Goal: Information Seeking & Learning: Understand process/instructions

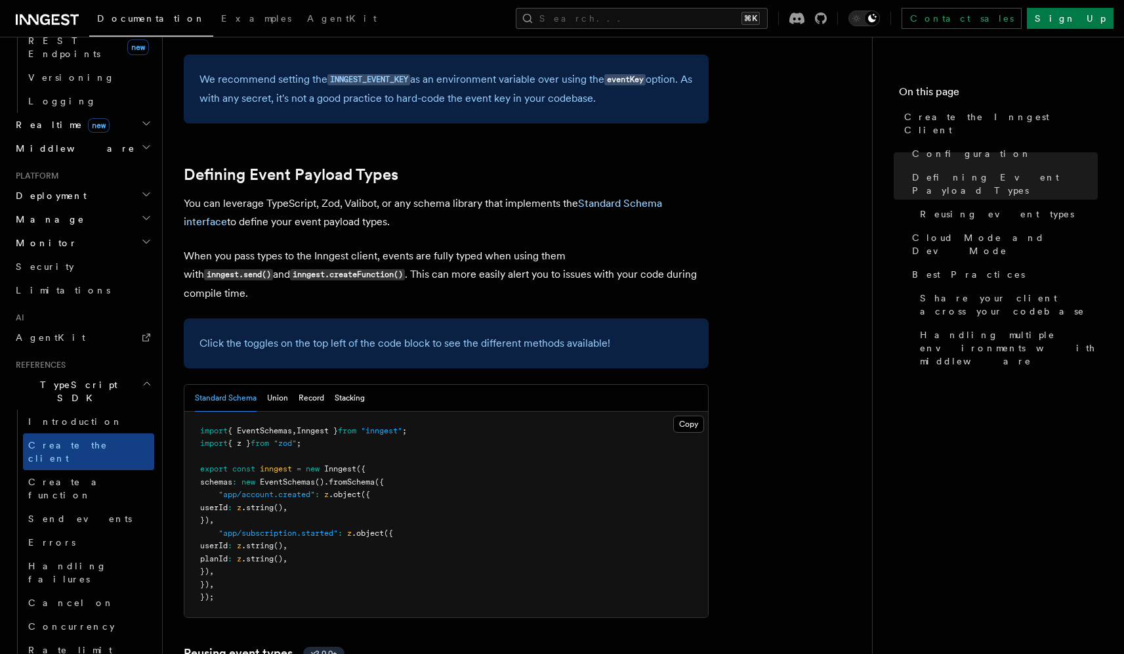
click at [142, 378] on icon "button" at bounding box center [147, 383] width 10 height 11
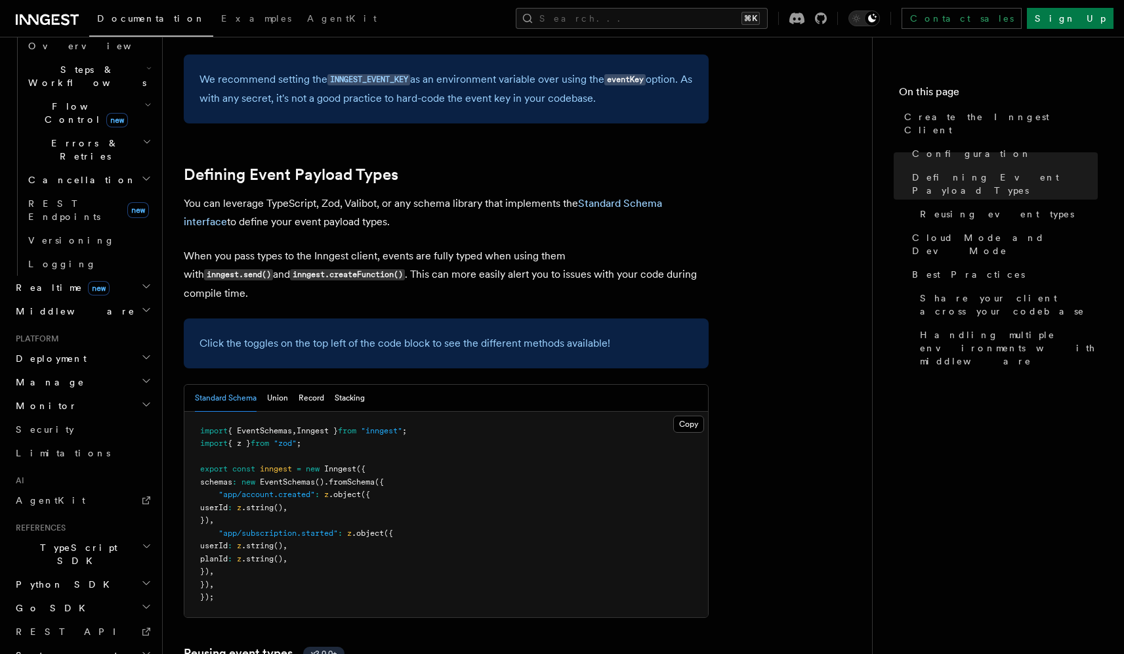
click at [75, 347] on h2 "Deployment" at bounding box center [83, 359] width 144 height 24
click at [74, 370] on h2 "Manage" at bounding box center [83, 382] width 144 height 24
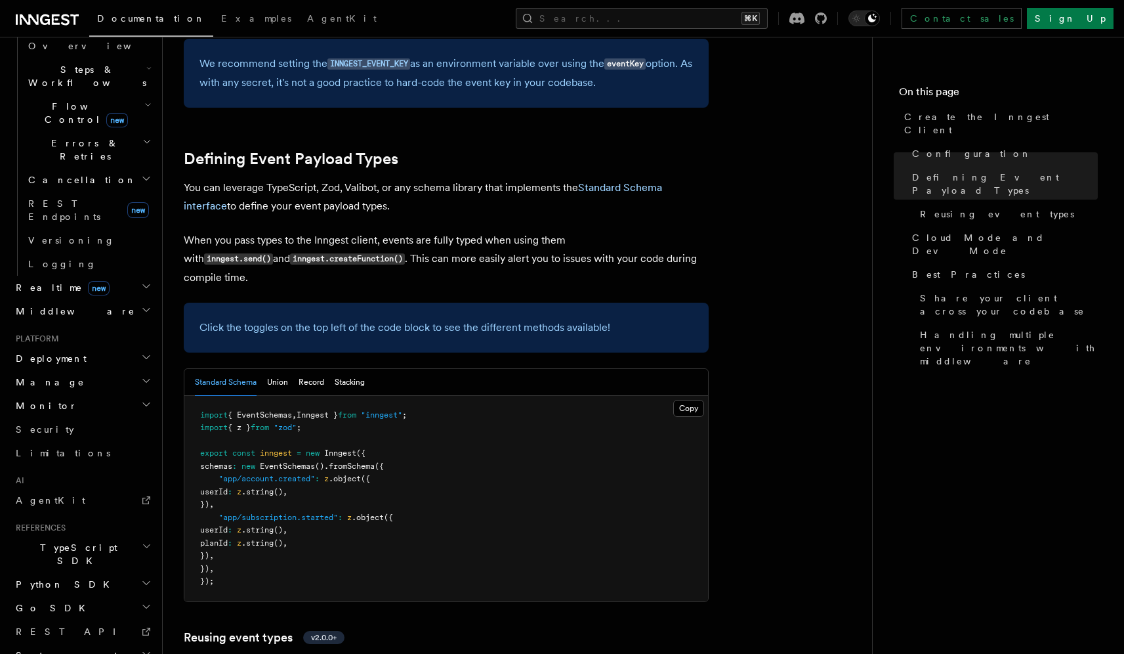
click at [66, 541] on span "TypeScript SDK" at bounding box center [76, 554] width 131 height 26
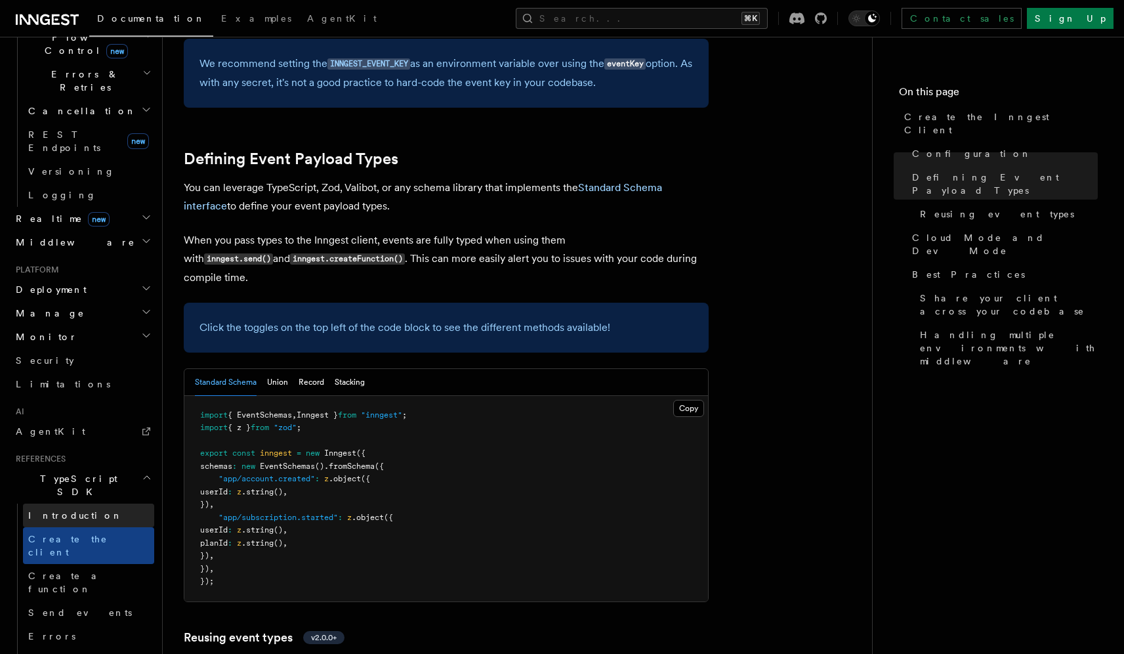
scroll to position [424, 0]
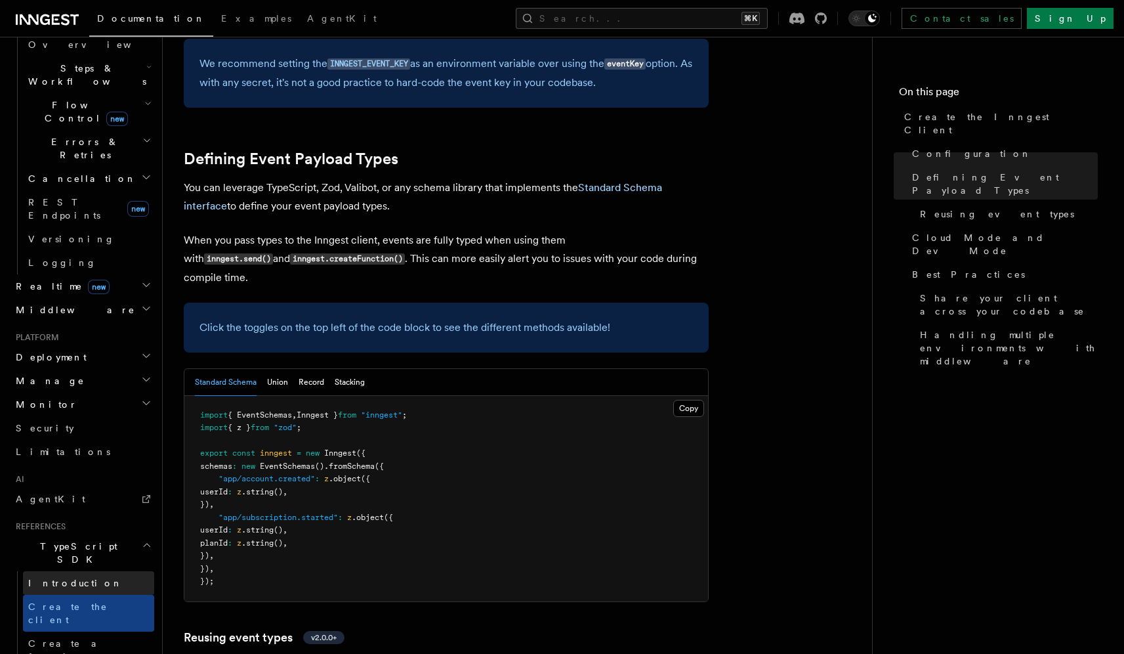
click at [59, 578] on span "Introduction" at bounding box center [75, 583] width 95 height 11
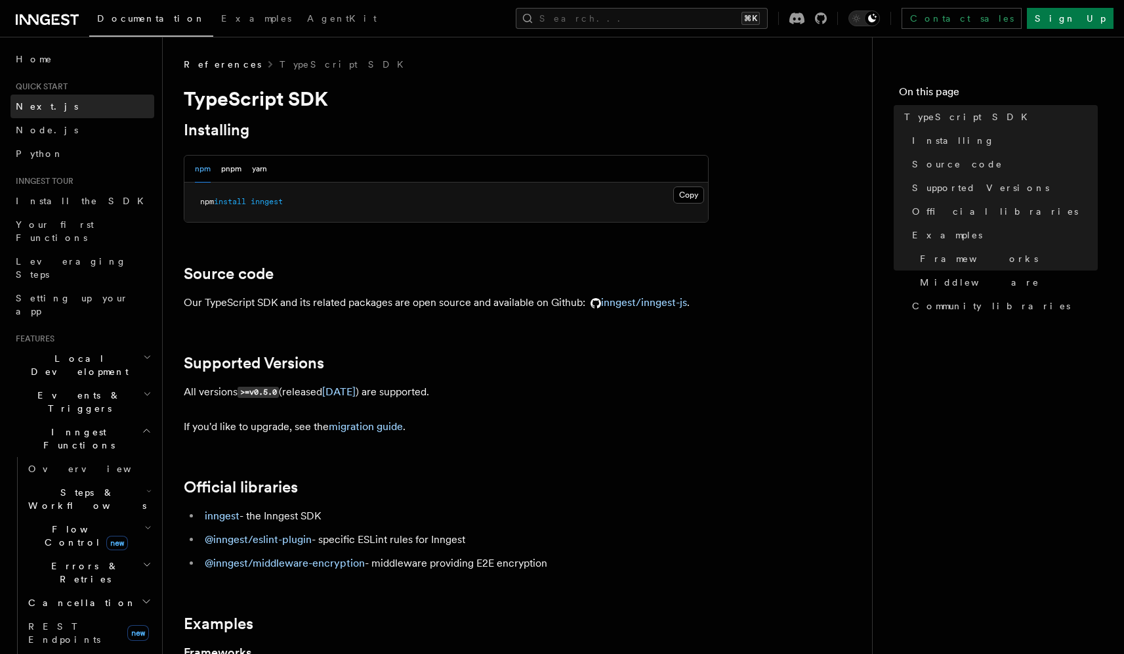
click at [49, 106] on link "Next.js" at bounding box center [83, 107] width 144 height 24
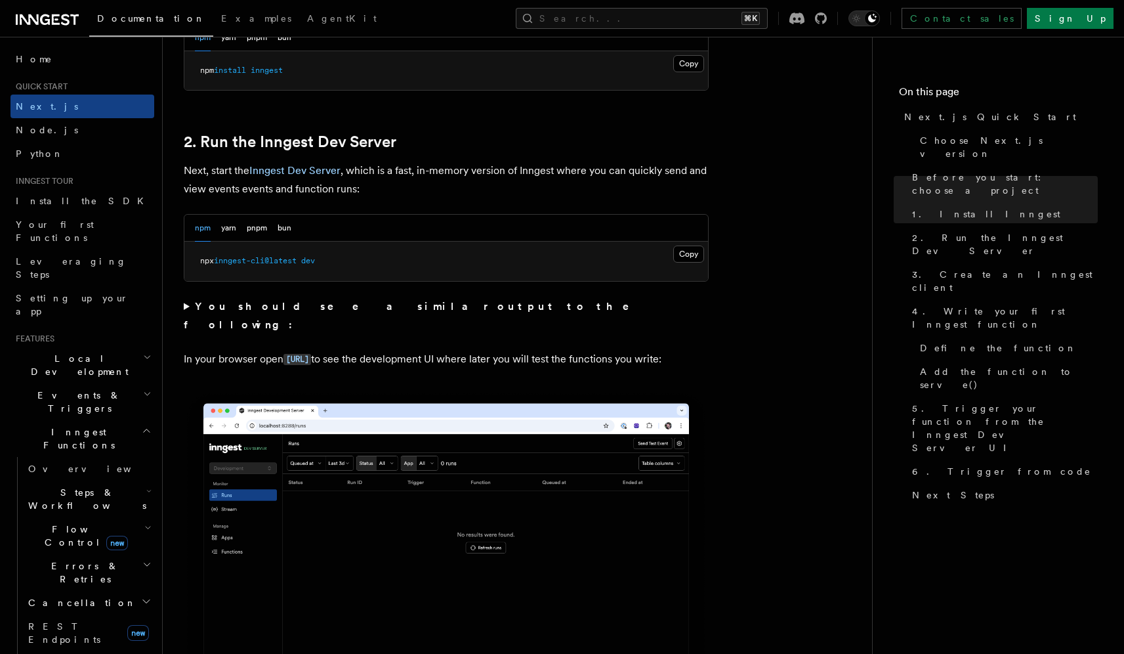
scroll to position [813, 0]
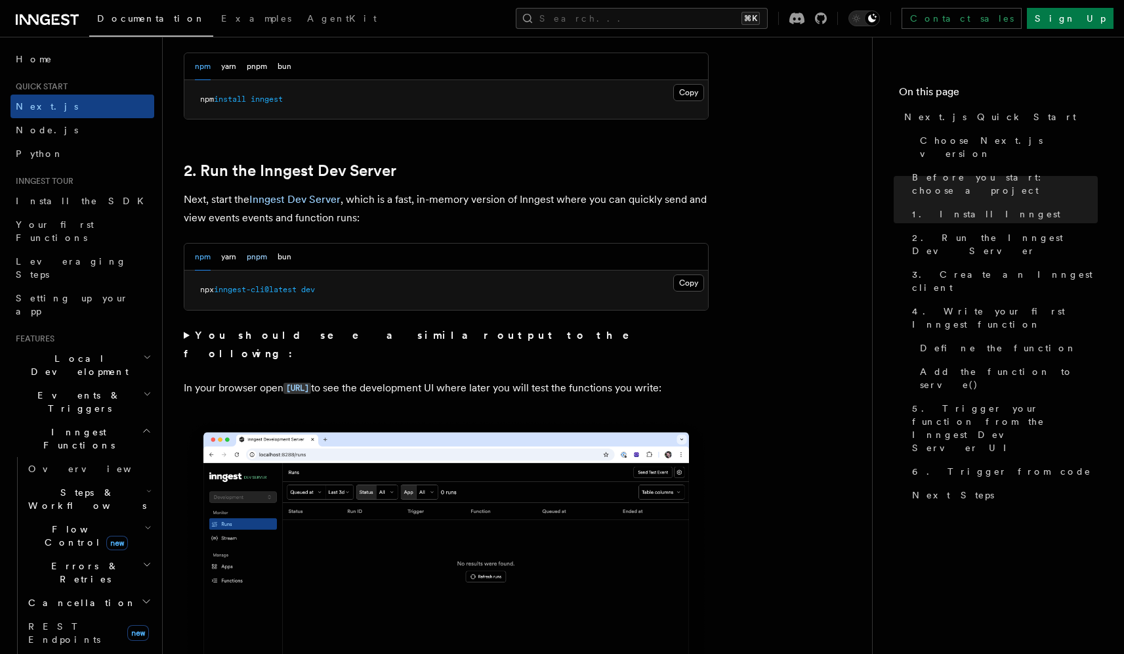
click at [261, 257] on button "pnpm" at bounding box center [257, 257] width 20 height 27
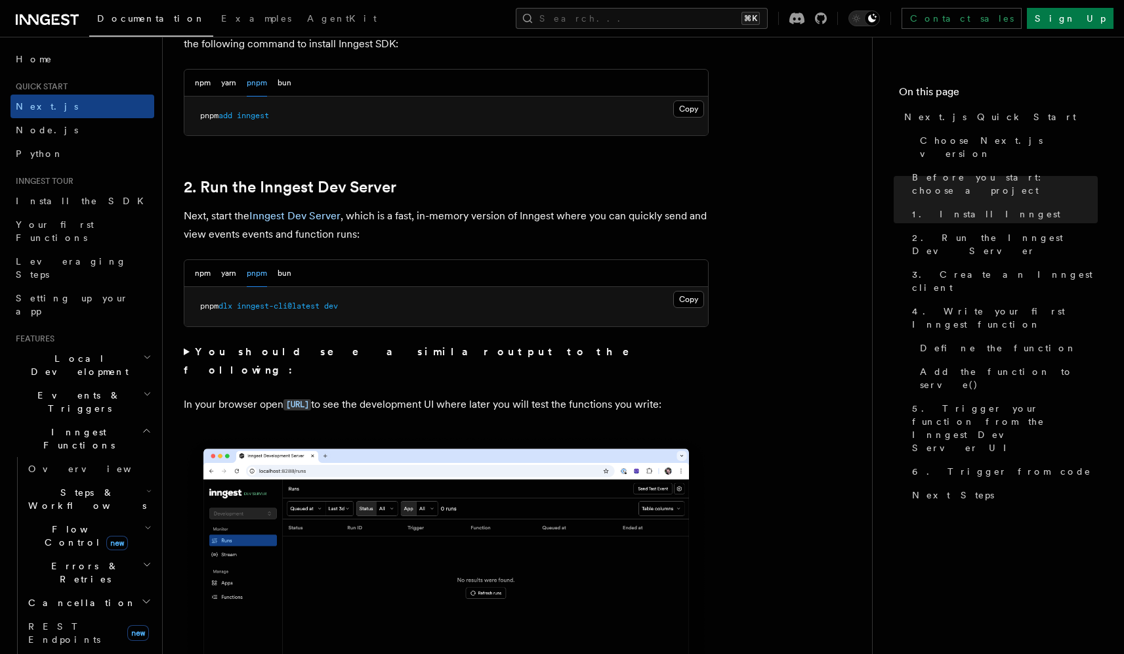
drag, startPoint x: 243, startPoint y: 308, endPoint x: 294, endPoint y: 307, distance: 51.2
click at [294, 307] on span "inngest-cli@latest" at bounding box center [278, 305] width 83 height 9
copy span "inngest-cli"
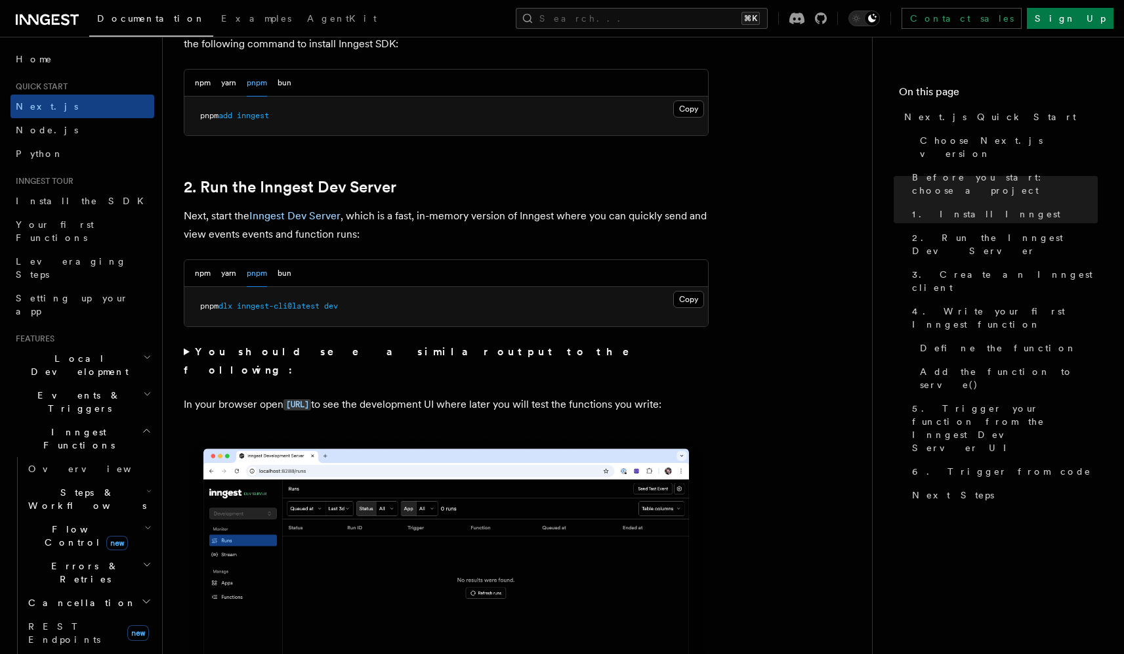
drag, startPoint x: 202, startPoint y: 307, endPoint x: 366, endPoint y: 306, distance: 164.1
click at [366, 306] on pre "pnpm dlx inngest-cli@latest dev" at bounding box center [446, 306] width 524 height 39
drag, startPoint x: 693, startPoint y: 301, endPoint x: 713, endPoint y: 305, distance: 20.7
click at [693, 301] on button "Copy Copied" at bounding box center [688, 299] width 31 height 17
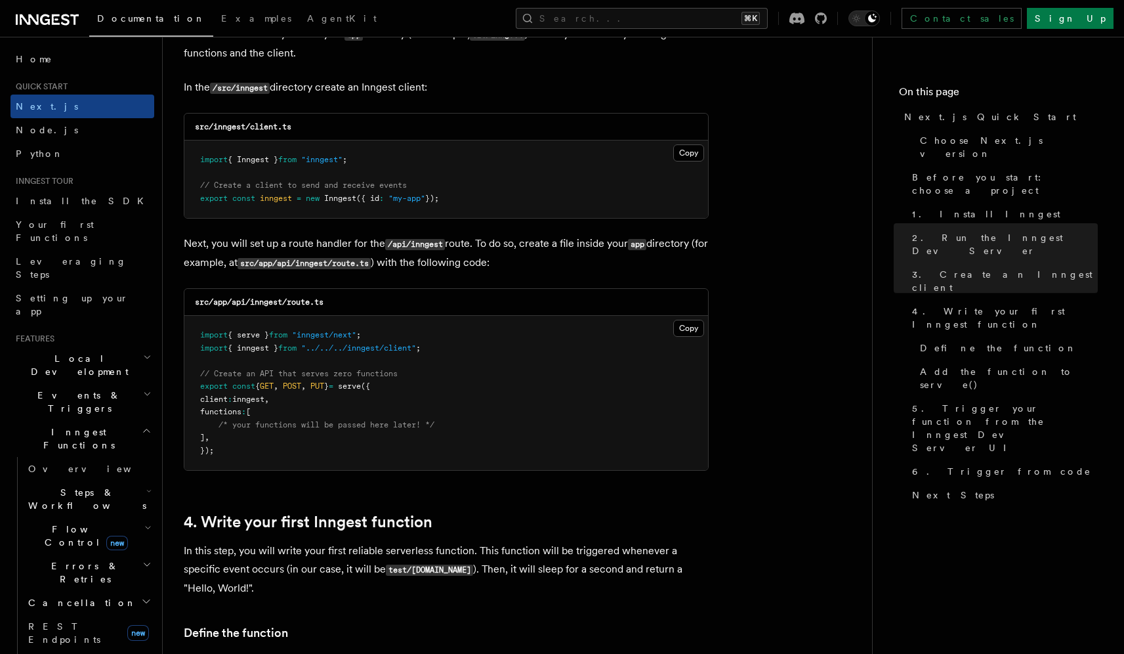
scroll to position [1677, 0]
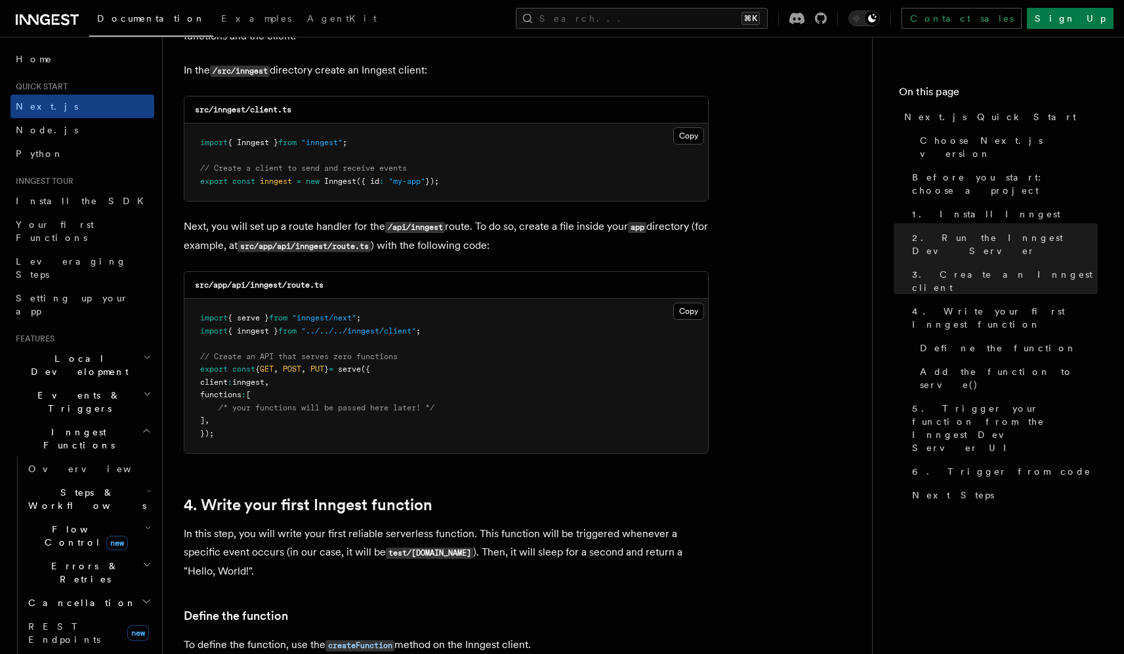
drag, startPoint x: 202, startPoint y: 372, endPoint x: 349, endPoint y: 369, distance: 146.4
click at [349, 369] on span "export const { GET , POST , PUT } = serve ({" at bounding box center [285, 368] width 170 height 9
copy span "export const { GET , POST , PUT }"
click at [428, 379] on pre "import { serve } from "inngest/next" ; import { inngest } from "../../../innges…" at bounding box center [446, 376] width 524 height 154
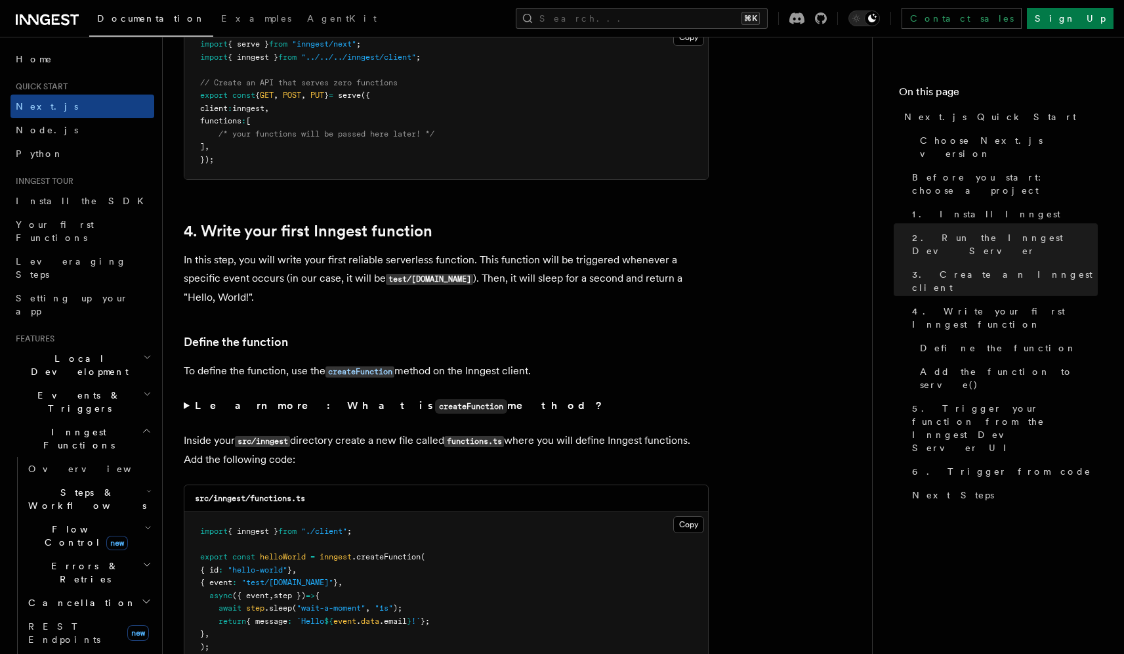
scroll to position [1817, 0]
